Goal: Communication & Community: Answer question/provide support

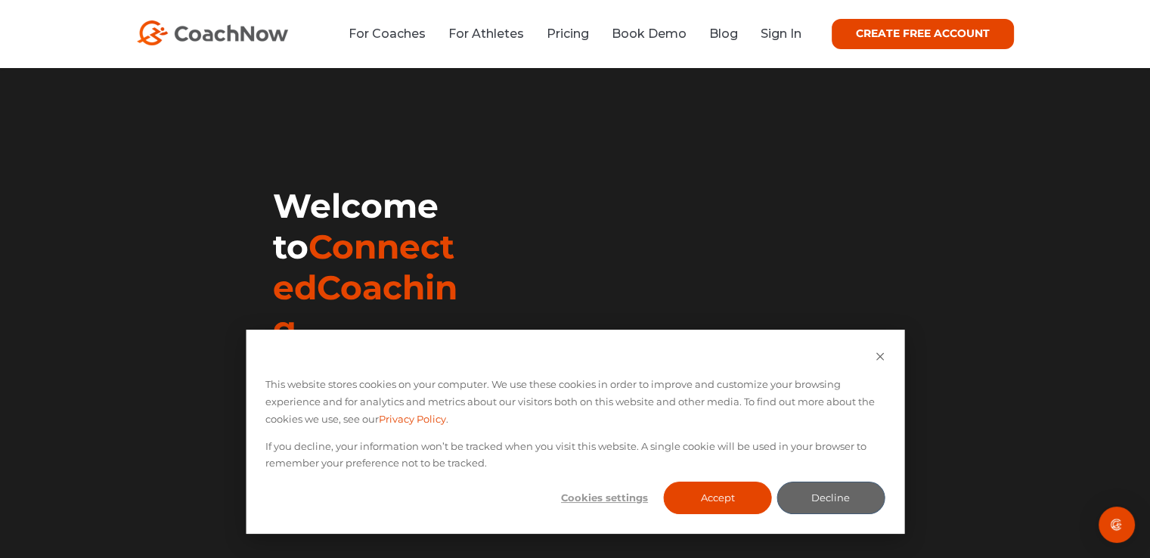
click at [1107, 25] on div "For Coaches For Athletes Pricing Book Demo Blog Sign In CREATE FREE ACCOUNT CRE…" at bounding box center [575, 34] width 1150 height 68
click at [773, 34] on link "Sign In" at bounding box center [780, 33] width 41 height 14
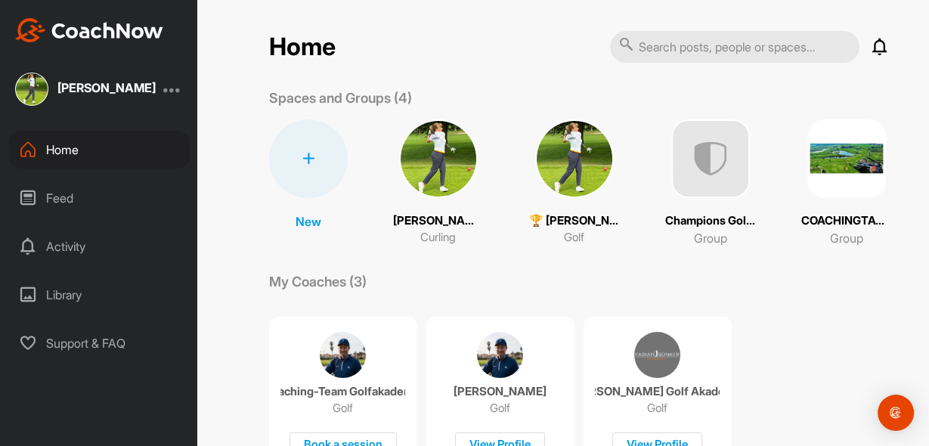
click at [574, 178] on img at bounding box center [574, 158] width 79 height 79
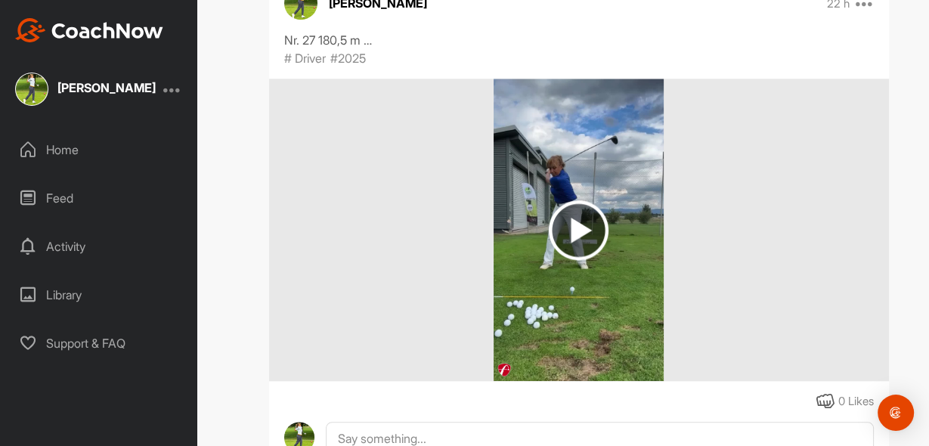
scroll to position [1209, 0]
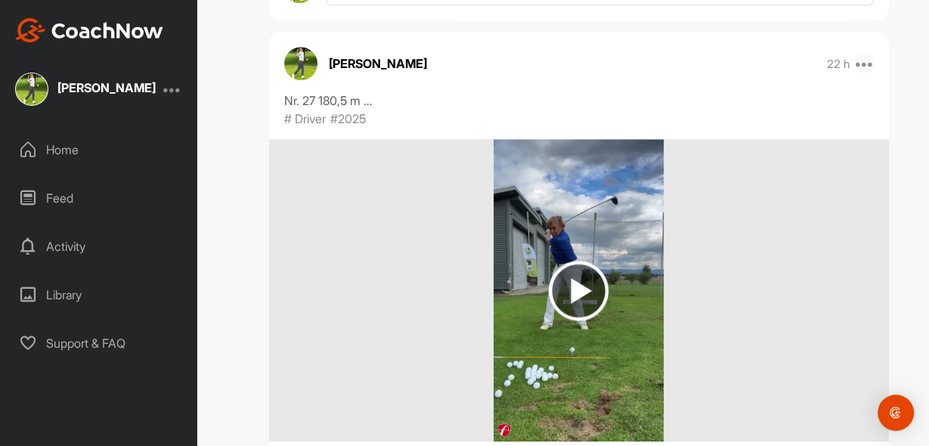
click at [861, 54] on icon at bounding box center [865, 63] width 18 height 18
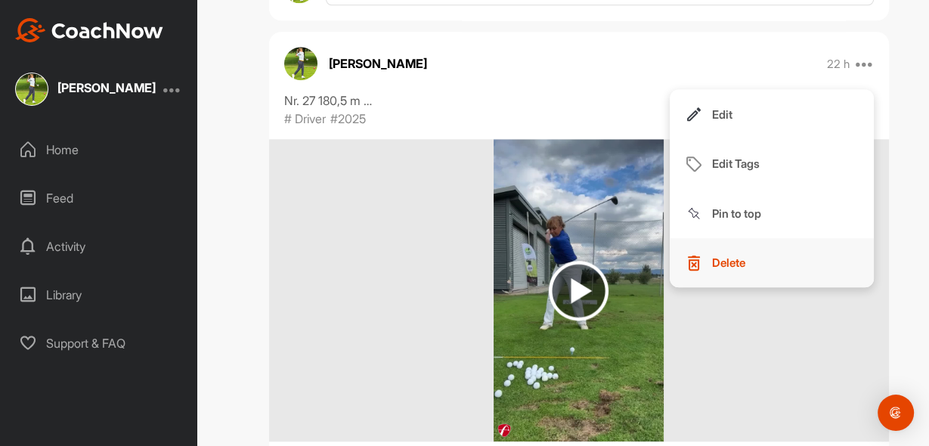
click at [727, 255] on p "Delete" at bounding box center [728, 263] width 33 height 16
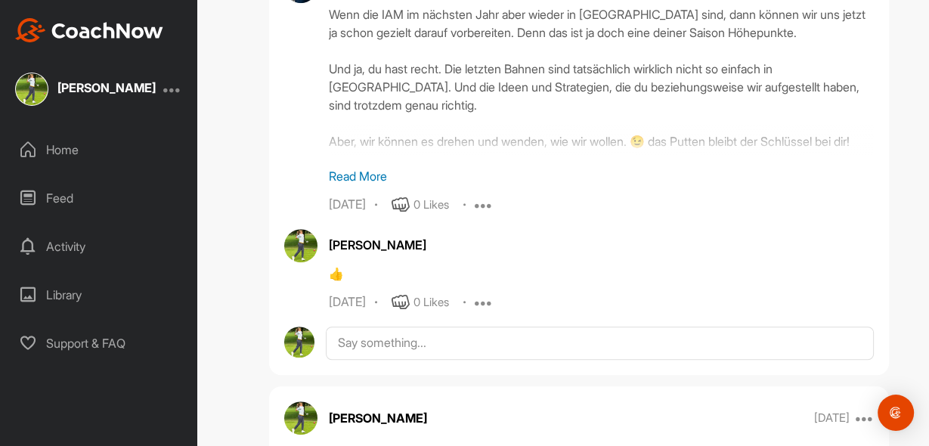
scroll to position [5503, 0]
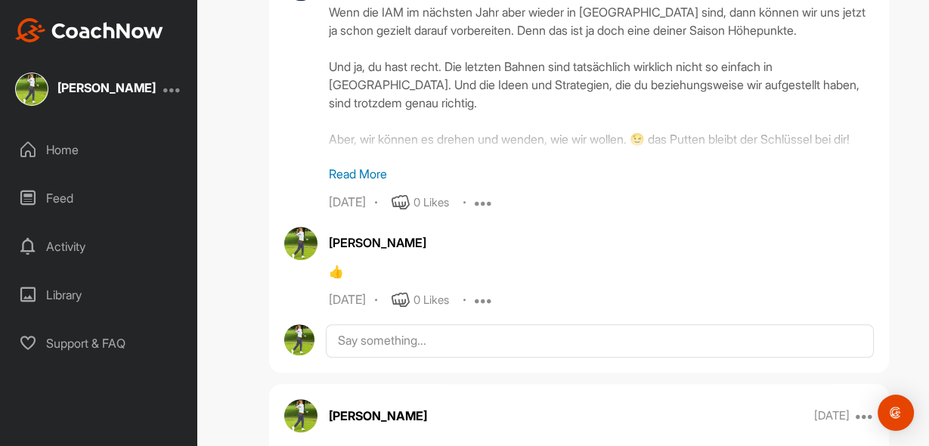
click at [73, 195] on div "Feed" at bounding box center [98, 198] width 181 height 38
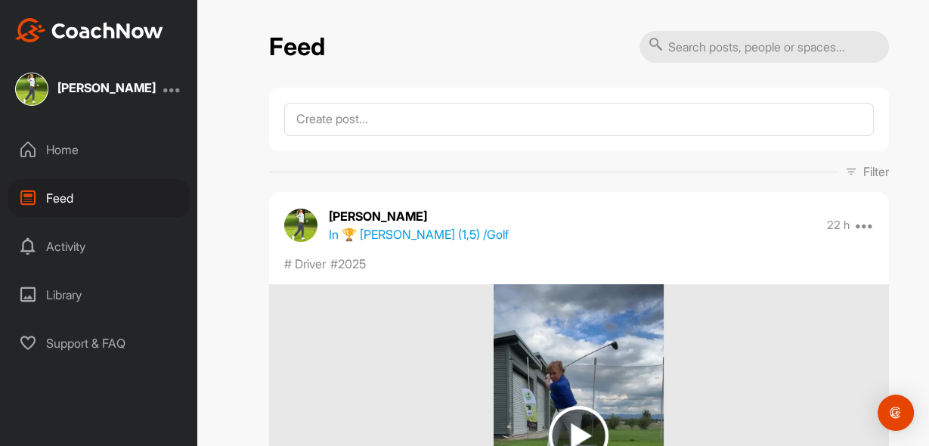
click at [705, 47] on input "text" at bounding box center [763, 47] width 249 height 32
type input "Driver 2025"
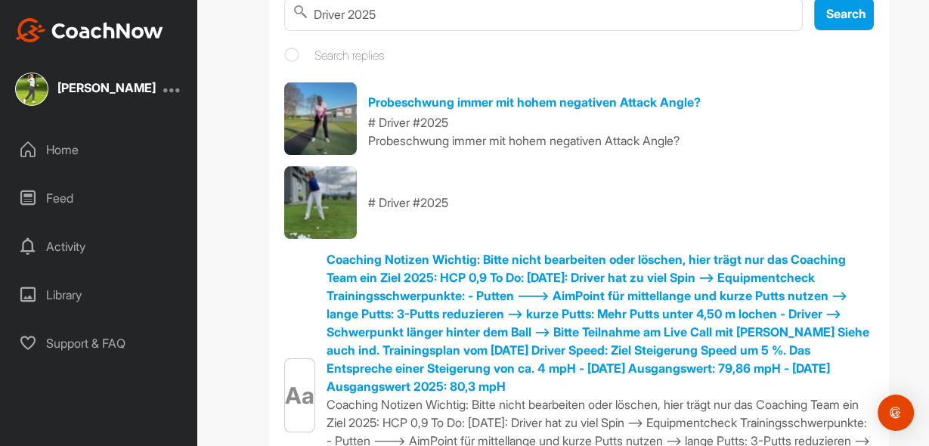
scroll to position [80, 0]
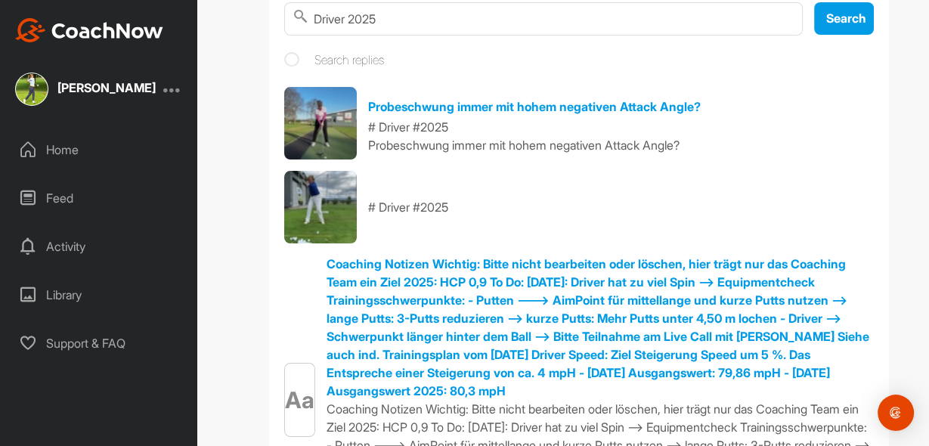
click at [314, 122] on img at bounding box center [320, 123] width 73 height 73
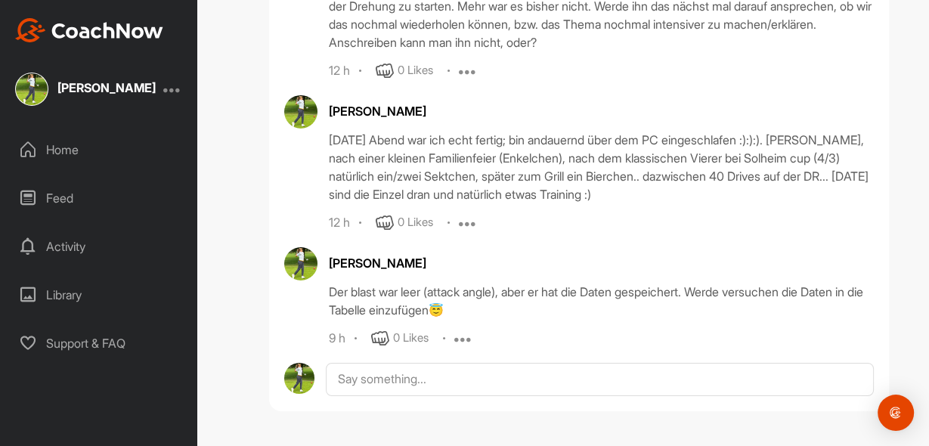
scroll to position [36960, 0]
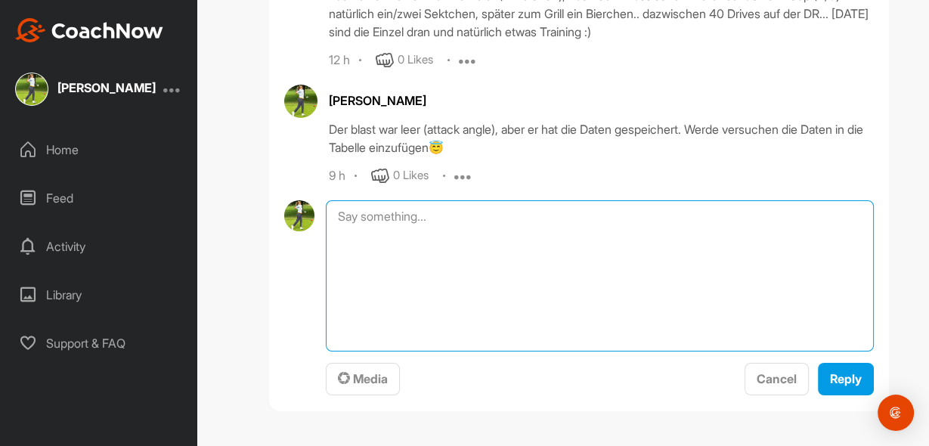
click at [403, 351] on textarea at bounding box center [599, 275] width 547 height 151
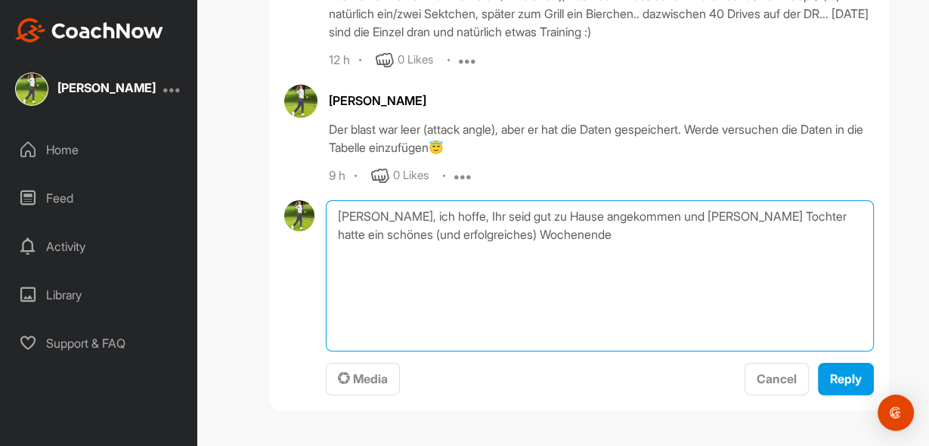
click at [580, 351] on textarea "[PERSON_NAME], ich hoffe, Ihr seid gut zu Hause angekommen und [PERSON_NAME] To…" at bounding box center [599, 275] width 547 height 151
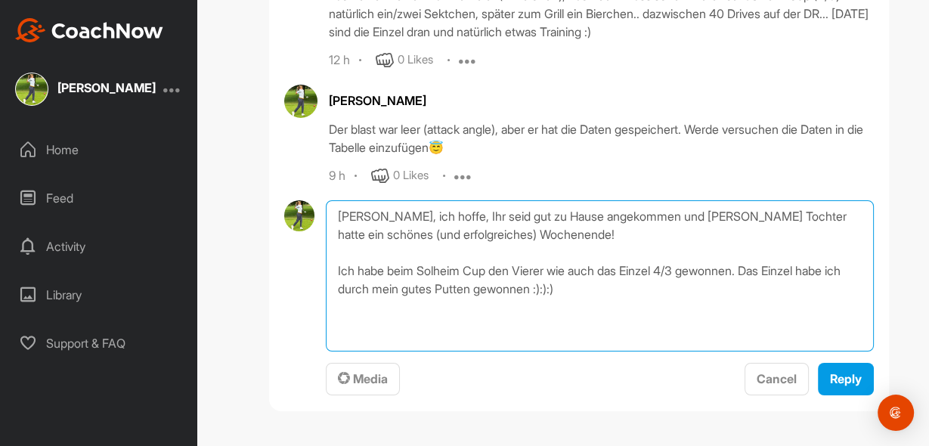
scroll to position [37034, 0]
click at [617, 351] on textarea "[PERSON_NAME], ich hoffe, Ihr seid gut zu Hause angekommen und [PERSON_NAME] To…" at bounding box center [599, 275] width 547 height 151
click at [396, 351] on textarea "[PERSON_NAME], ich hoffe, Ihr seid gut zu Hause angekommen und [PERSON_NAME] To…" at bounding box center [599, 275] width 547 height 151
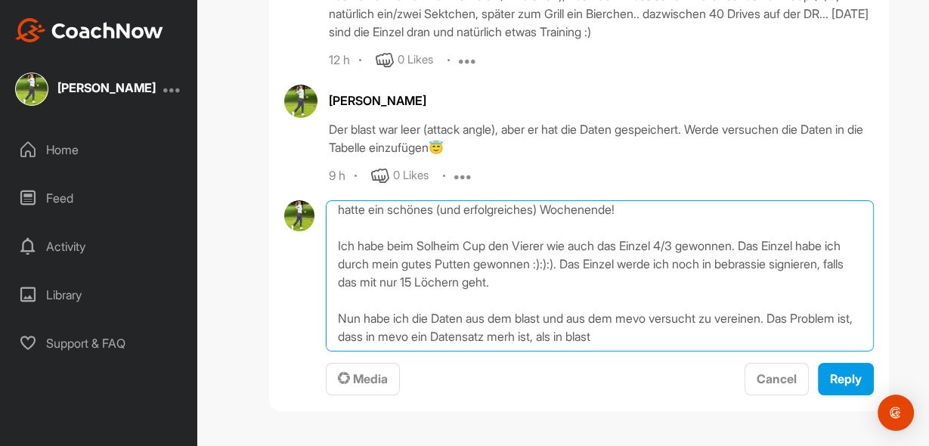
scroll to position [37070, 0]
drag, startPoint x: 447, startPoint y: 434, endPoint x: 478, endPoint y: 398, distance: 48.2
click at [478, 351] on textarea "[PERSON_NAME], ich hoffe, Ihr seid gut zu Hause angekommen und [PERSON_NAME] To…" at bounding box center [599, 275] width 547 height 151
drag, startPoint x: 574, startPoint y: 388, endPoint x: 584, endPoint y: 383, distance: 11.5
click at [576, 351] on textarea "[PERSON_NAME], ich hoffe, Ihr seid gut zu Hause angekommen und [PERSON_NAME] To…" at bounding box center [599, 275] width 547 height 151
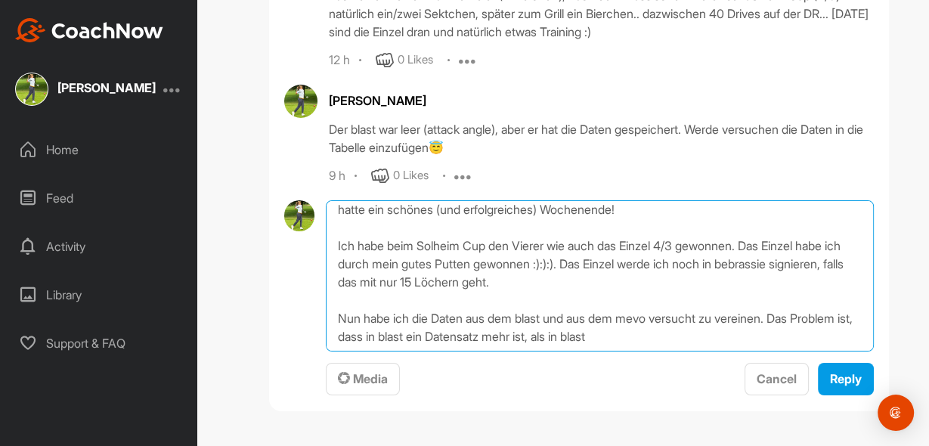
drag, startPoint x: 642, startPoint y: 389, endPoint x: 719, endPoint y: 382, distance: 76.6
click at [705, 351] on textarea "[PERSON_NAME], ich hoffe, Ihr seid gut zu Hause angekommen und [PERSON_NAME] To…" at bounding box center [599, 275] width 547 height 151
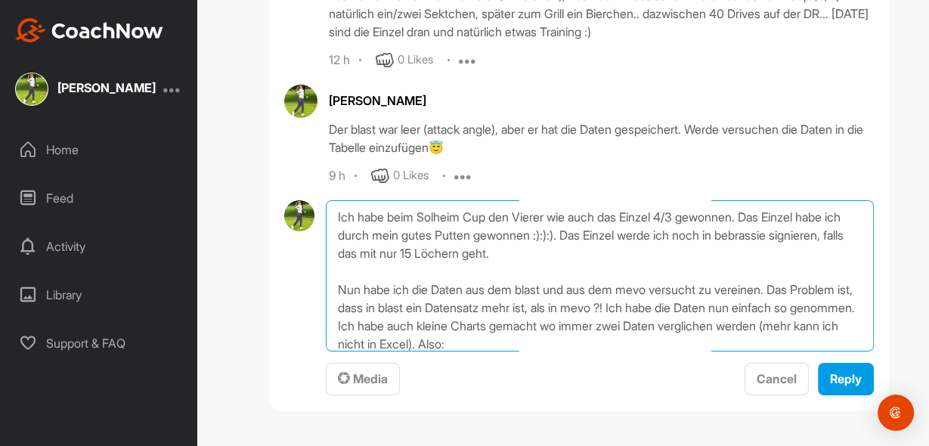
scroll to position [72, 0]
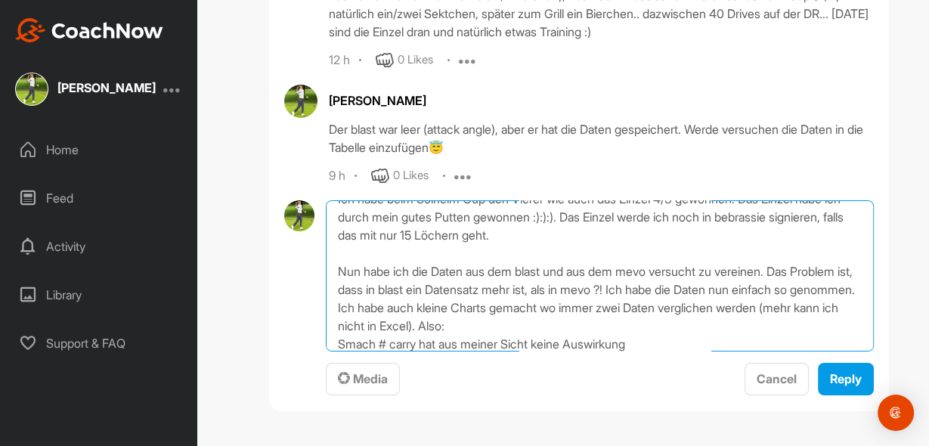
click at [361, 351] on textarea "[PERSON_NAME], ich hoffe, Ihr seid gut zu Hause angekommen und [PERSON_NAME] To…" at bounding box center [599, 275] width 547 height 151
click at [655, 351] on textarea "[PERSON_NAME], ich hoffe, Ihr seid gut zu Hause angekommen und [PERSON_NAME] To…" at bounding box center [599, 275] width 547 height 151
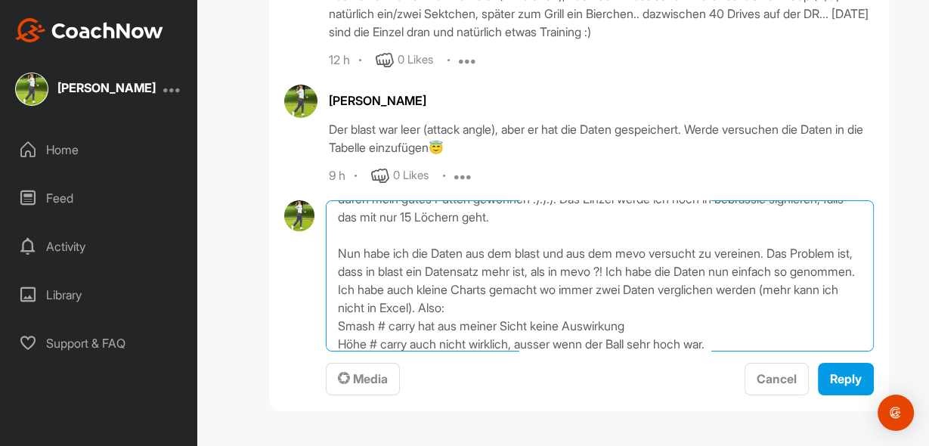
click at [739, 351] on textarea "[PERSON_NAME], ich hoffe, Ihr seid gut zu Hause angekommen und [PERSON_NAME] To…" at bounding box center [599, 275] width 547 height 151
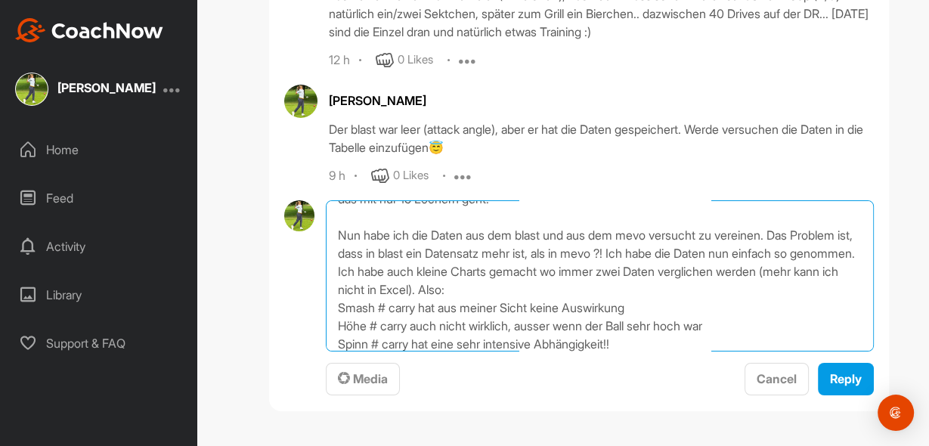
click at [633, 351] on textarea "[PERSON_NAME], ich hoffe, Ihr seid gut zu Hause angekommen und [PERSON_NAME] To…" at bounding box center [599, 275] width 547 height 151
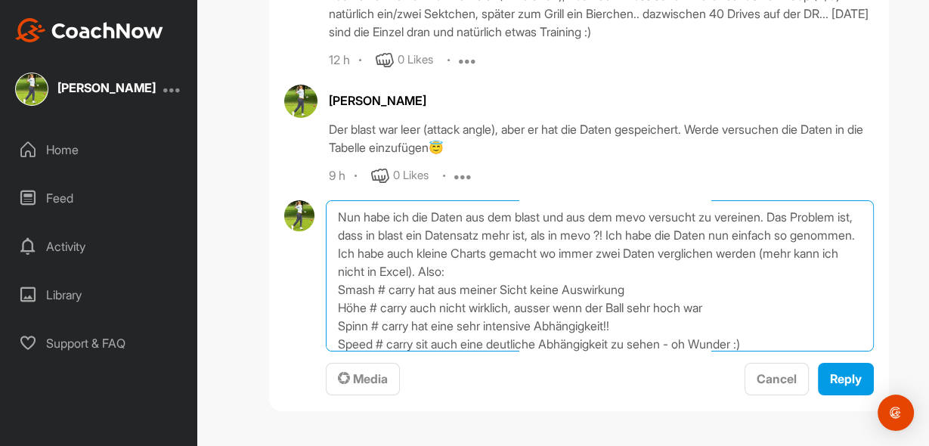
click at [793, 351] on textarea "[PERSON_NAME], ich hoffe, Ihr seid gut zu Hause angekommen und [PERSON_NAME] To…" at bounding box center [599, 275] width 547 height 151
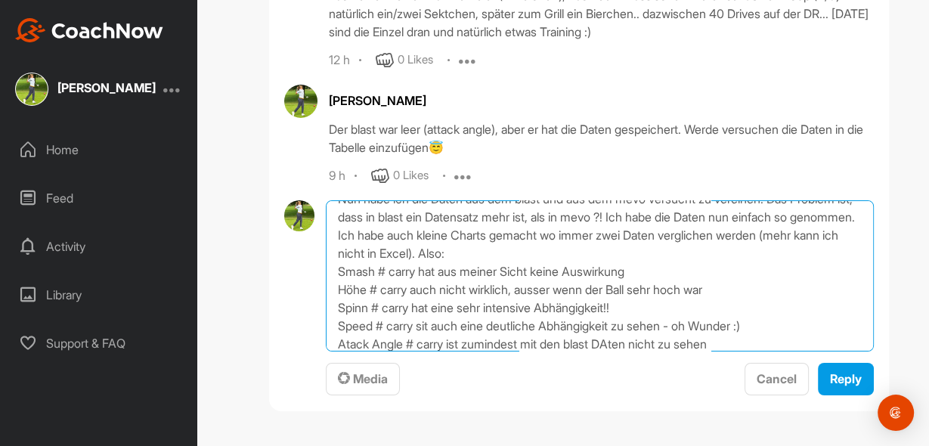
click at [345, 351] on textarea "[PERSON_NAME], ich hoffe, Ihr seid gut zu Hause angekommen und [PERSON_NAME] To…" at bounding box center [599, 275] width 547 height 151
click at [618, 351] on textarea "[PERSON_NAME], ich hoffe, Ihr seid gut zu Hause angekommen und [PERSON_NAME] To…" at bounding box center [599, 275] width 547 height 151
click at [739, 351] on textarea "[PERSON_NAME], ich hoffe, Ihr seid gut zu Hause angekommen und [PERSON_NAME] To…" at bounding box center [599, 275] width 547 height 151
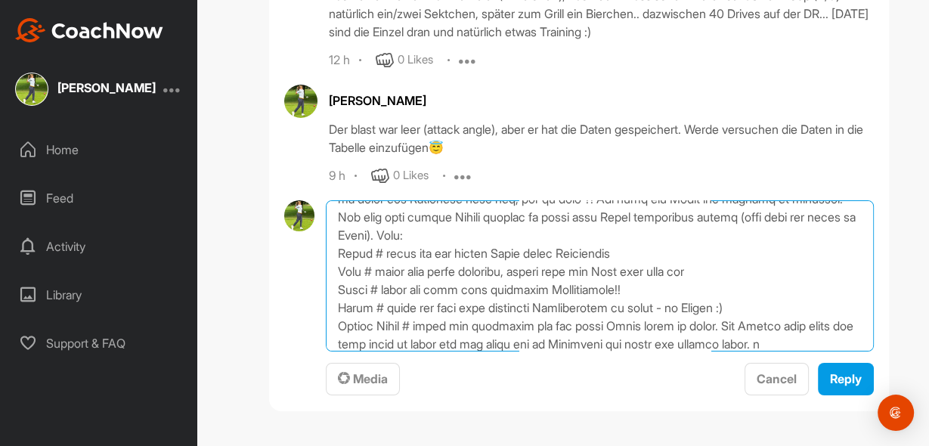
scroll to position [181, 0]
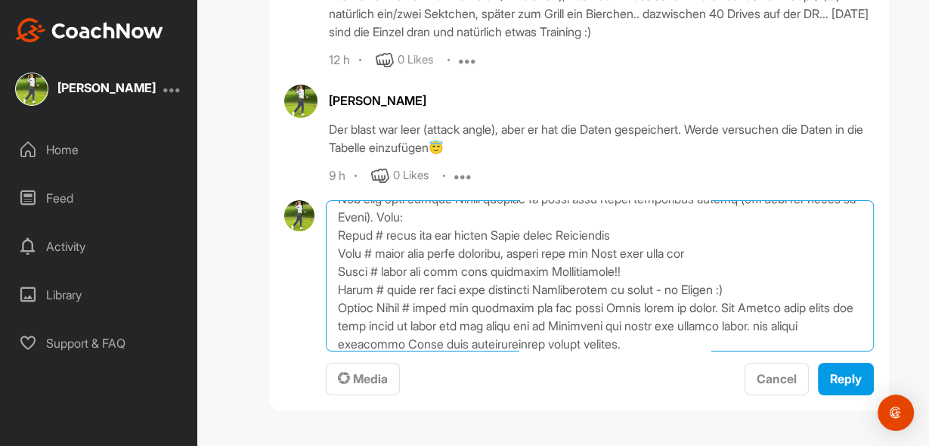
click at [336, 351] on textarea at bounding box center [599, 275] width 547 height 151
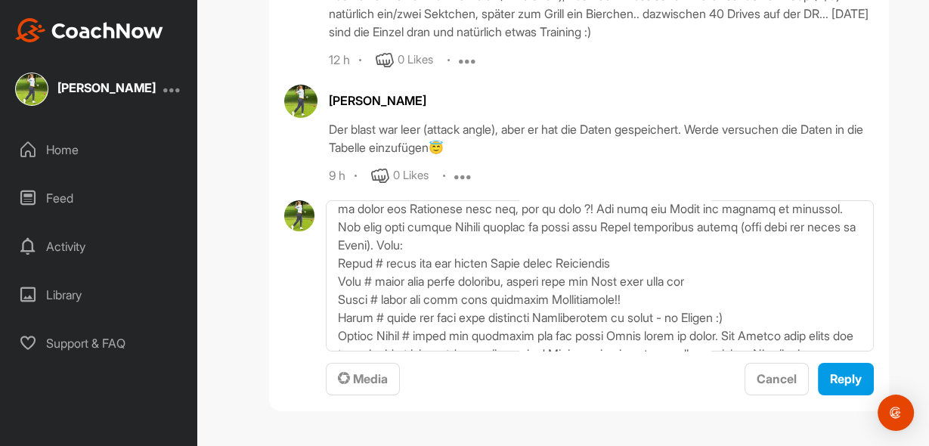
scroll to position [181, 0]
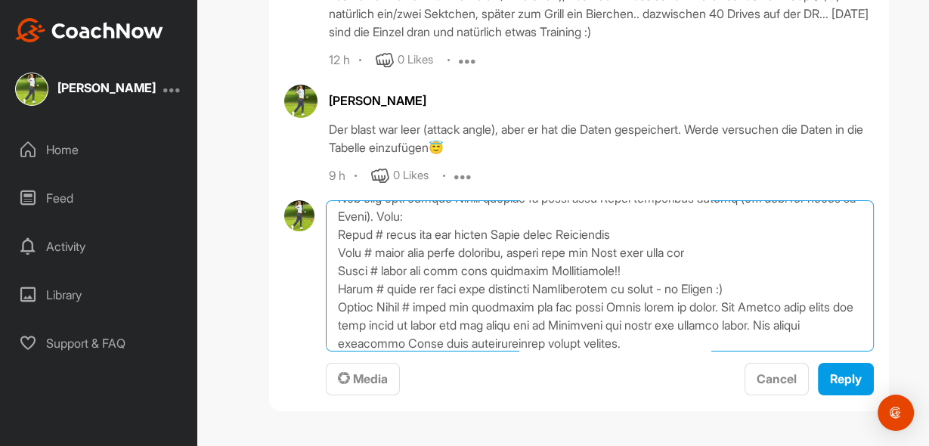
click at [540, 252] on textarea at bounding box center [599, 275] width 547 height 151
drag, startPoint x: 332, startPoint y: 271, endPoint x: 627, endPoint y: 264, distance: 295.6
click at [627, 264] on textarea at bounding box center [599, 275] width 547 height 151
drag, startPoint x: 611, startPoint y: 270, endPoint x: 728, endPoint y: 250, distance: 118.8
click at [728, 250] on textarea at bounding box center [599, 275] width 547 height 151
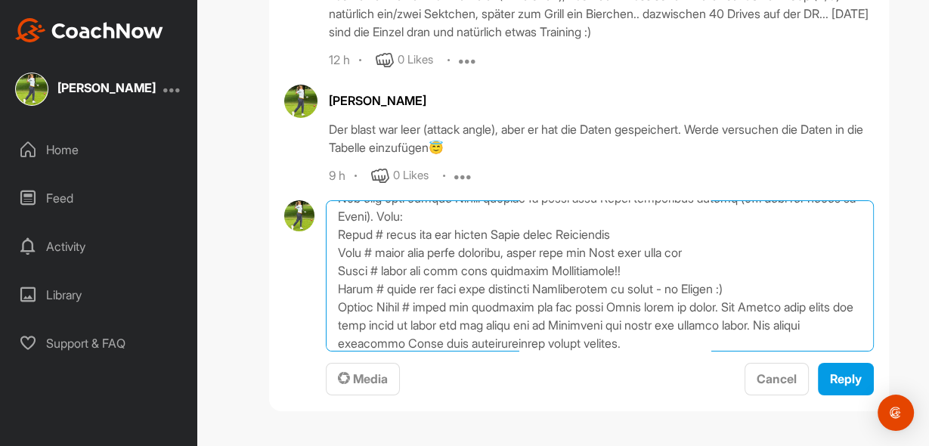
click at [420, 290] on textarea at bounding box center [599, 275] width 547 height 151
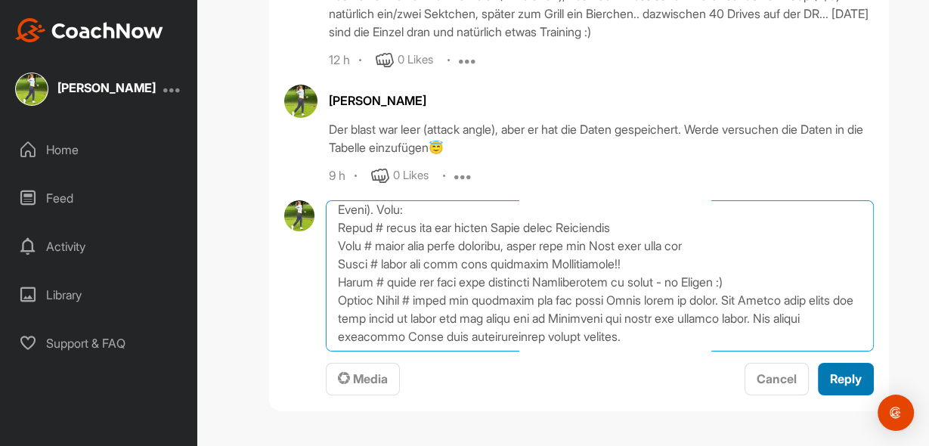
type textarea "Lorem Ipsumd, sit ametc, Adi elit sed do Eiusm temporinci utl Etdol Magnaal eni…"
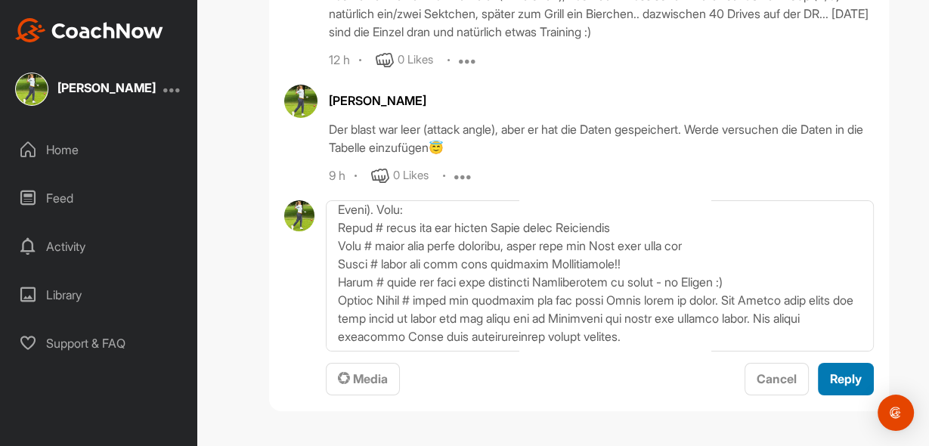
click at [840, 383] on span "Reply" at bounding box center [846, 378] width 32 height 15
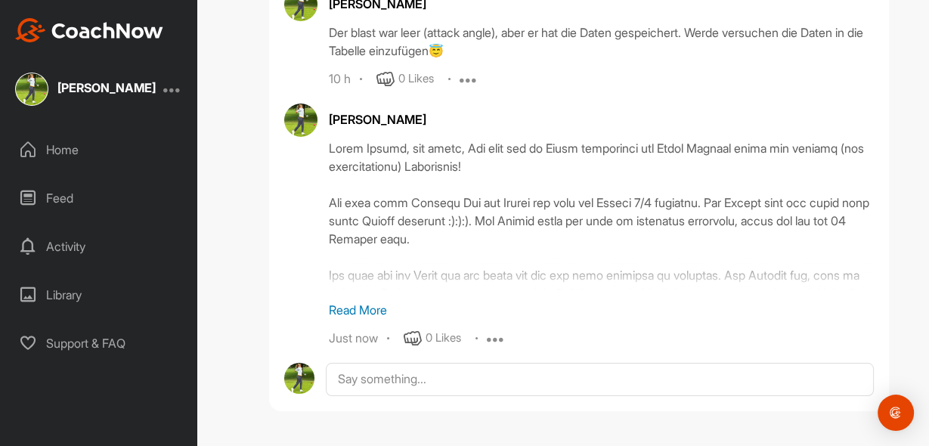
scroll to position [37220, 0]
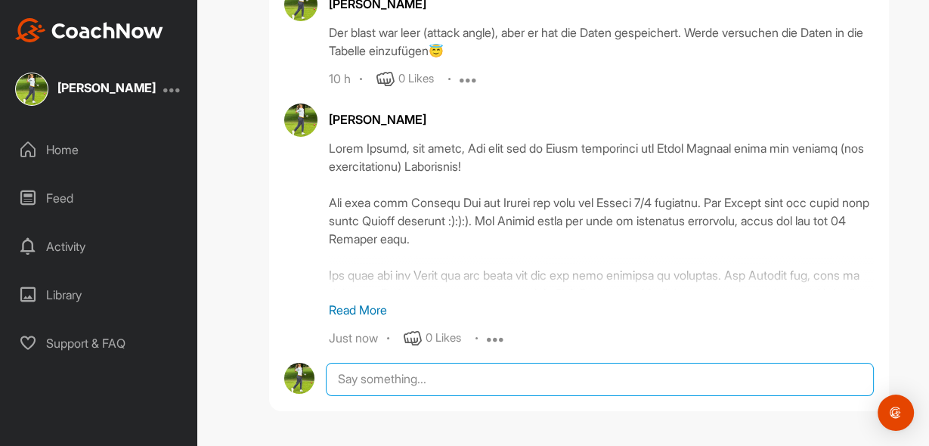
click at [358, 377] on textarea at bounding box center [599, 379] width 547 height 33
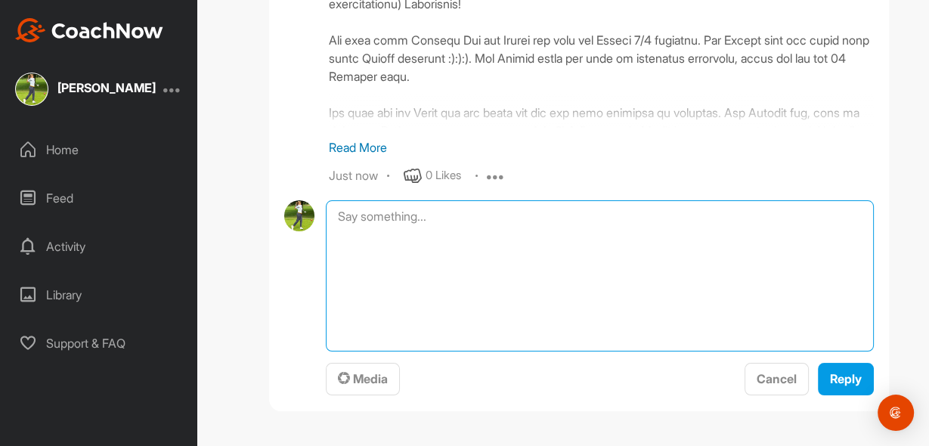
scroll to position [37381, 0]
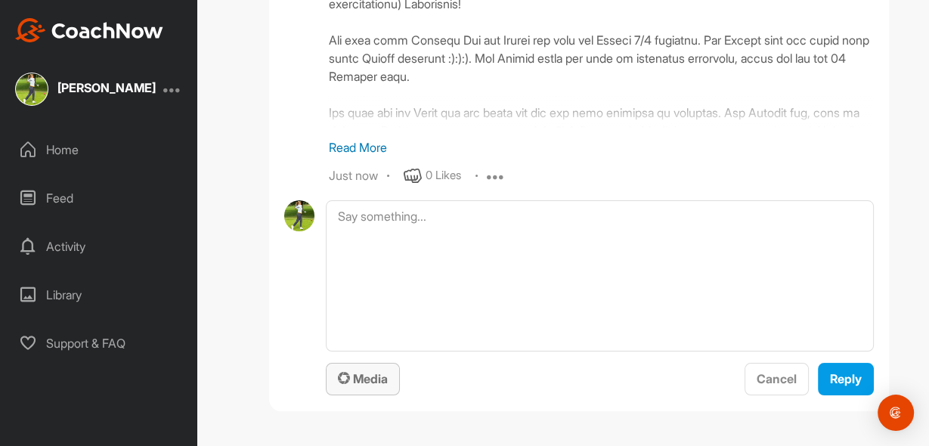
click at [359, 382] on span "Media" at bounding box center [363, 378] width 50 height 15
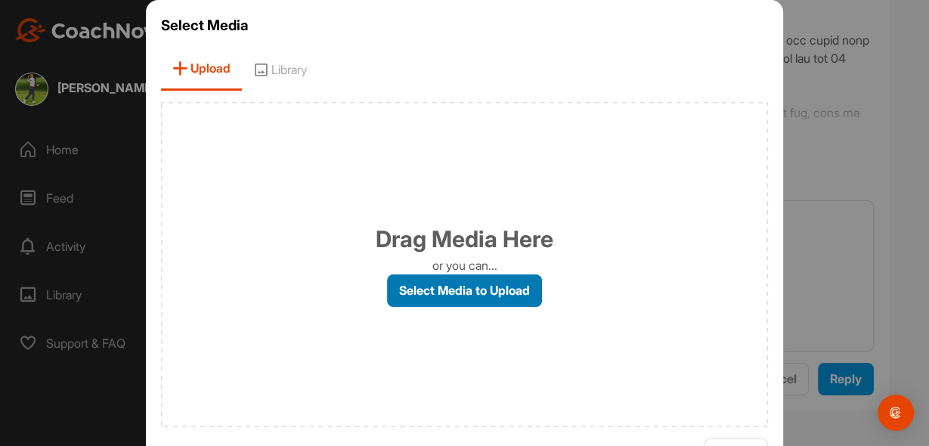
click at [452, 294] on label "Select Media to Upload" at bounding box center [464, 290] width 155 height 33
click at [0, 0] on input "Select Media to Upload" at bounding box center [0, 0] width 0 height 0
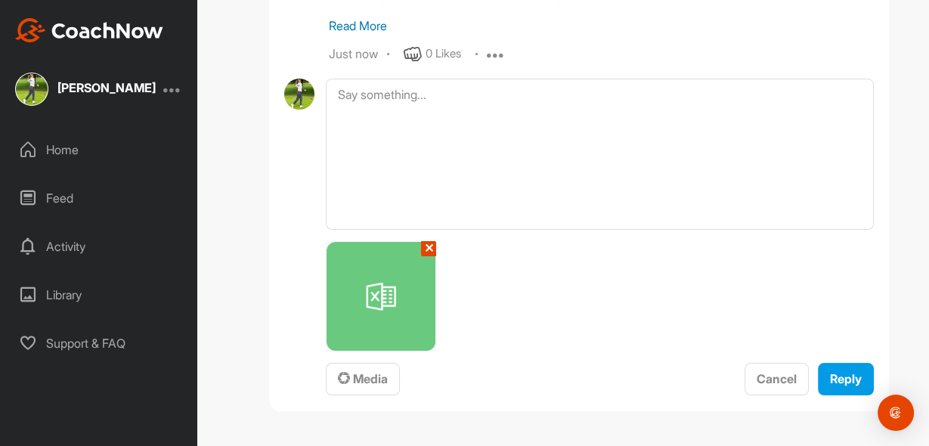
scroll to position [37503, 0]
click at [840, 380] on span "Reply" at bounding box center [846, 378] width 32 height 15
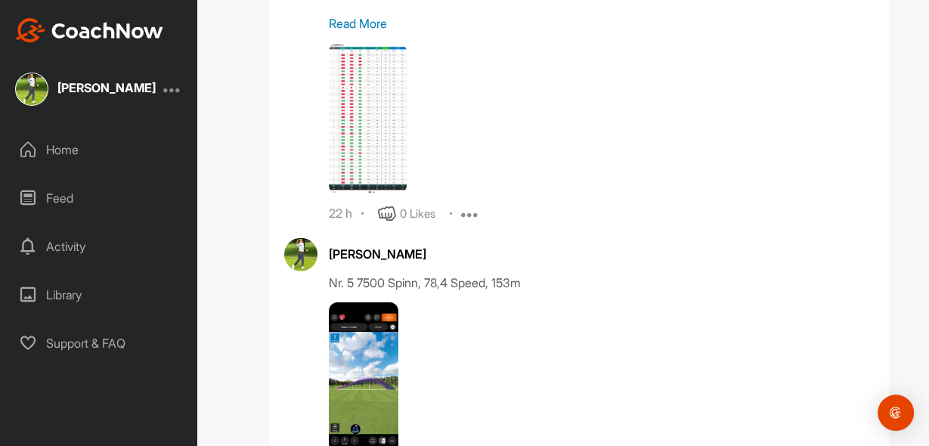
scroll to position [35353, 0]
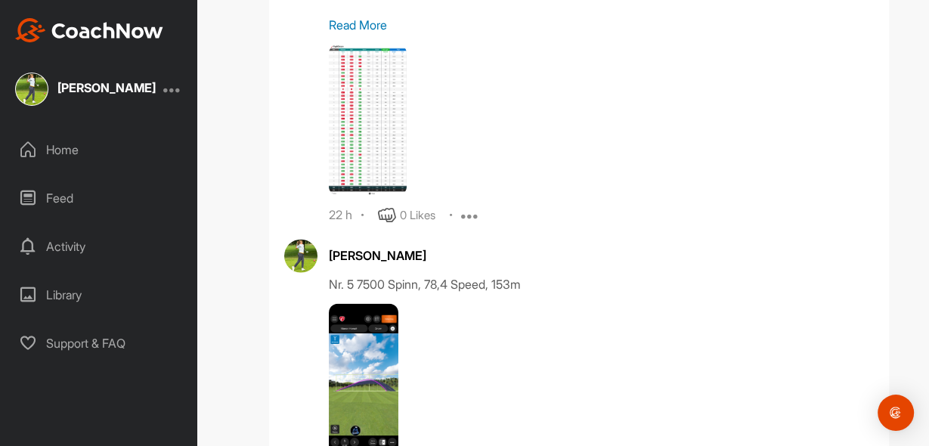
click at [345, 34] on p "Read More" at bounding box center [601, 25] width 545 height 18
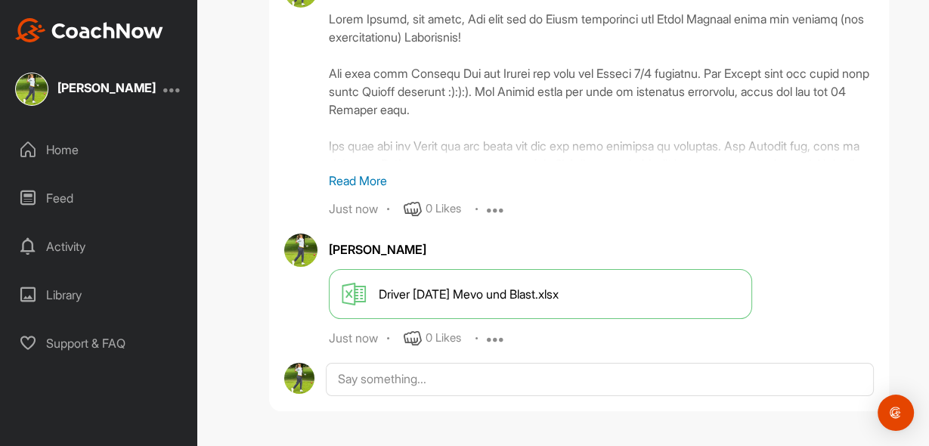
scroll to position [37350, 0]
